Goal: Information Seeking & Learning: Find specific fact

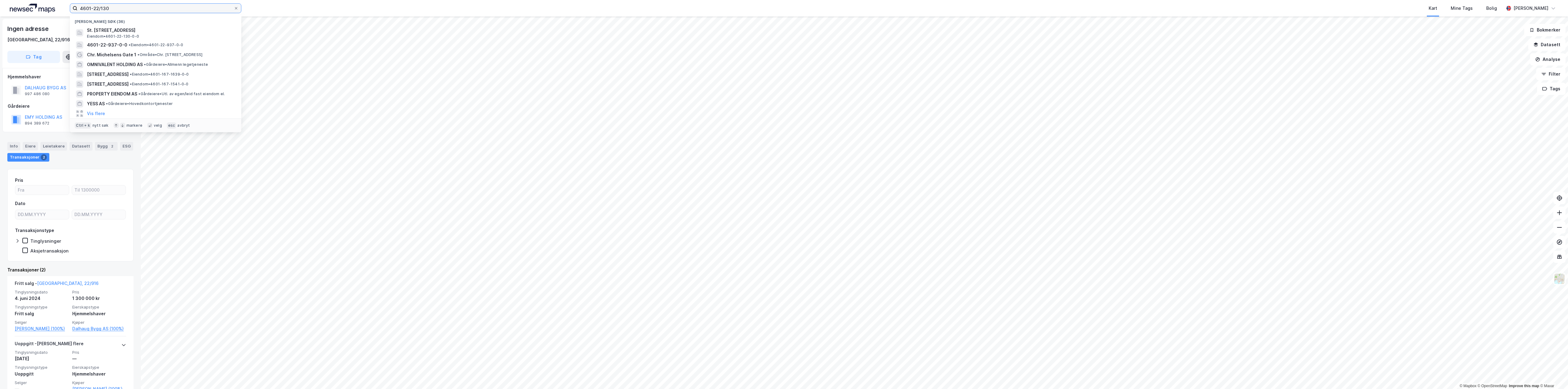
click at [114, 7] on input "4601-22/130" at bounding box center [155, 8] width 156 height 9
click at [114, 7] on input "4601-22/130" at bounding box center [155, 8] width 156 height 9
paste input "928649709"
type input "928649709"
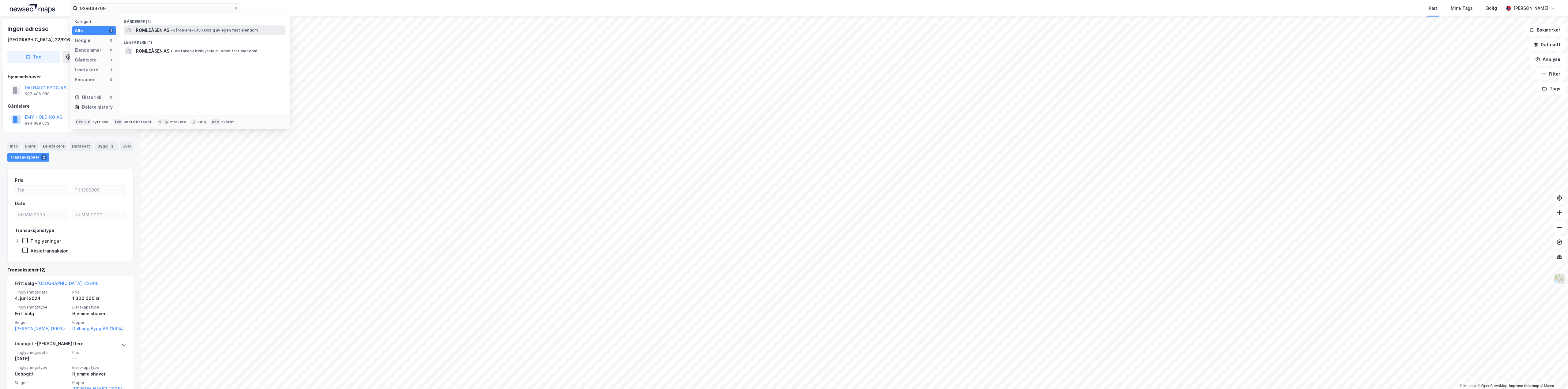
click at [187, 29] on span "• Gårdeiere • [GEOGRAPHIC_DATA]/salg av egen fast eiendom" at bounding box center [214, 30] width 87 height 5
